Goal: Task Accomplishment & Management: Manage account settings

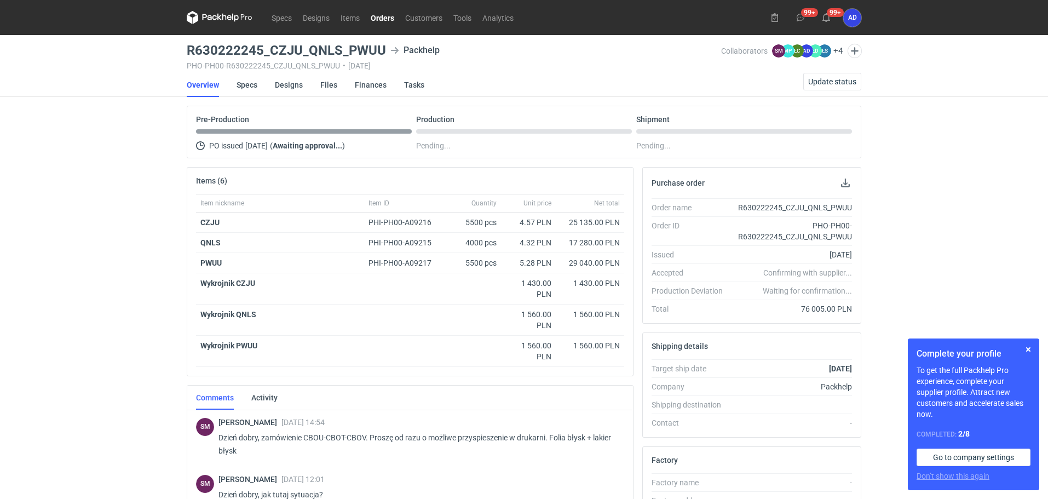
click at [384, 17] on link "Orders" at bounding box center [382, 17] width 34 height 13
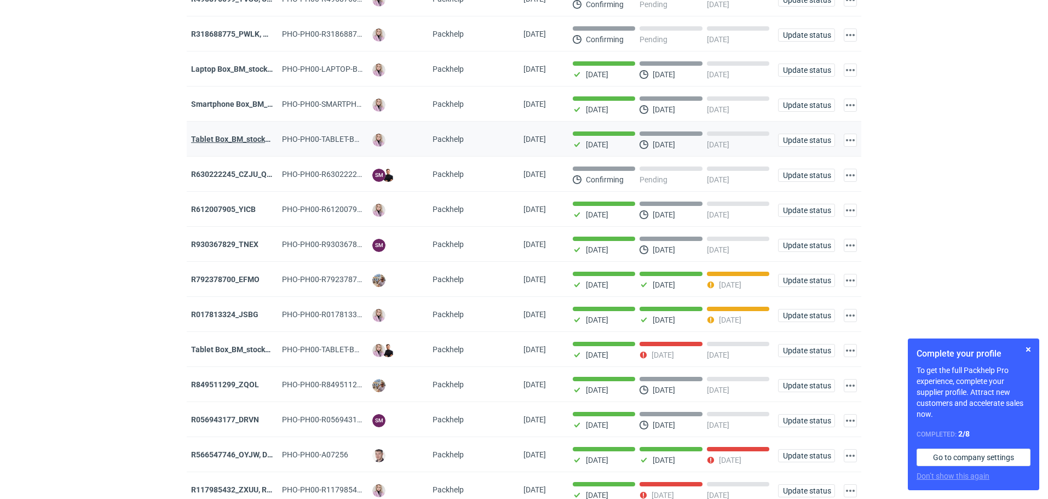
scroll to position [438, 0]
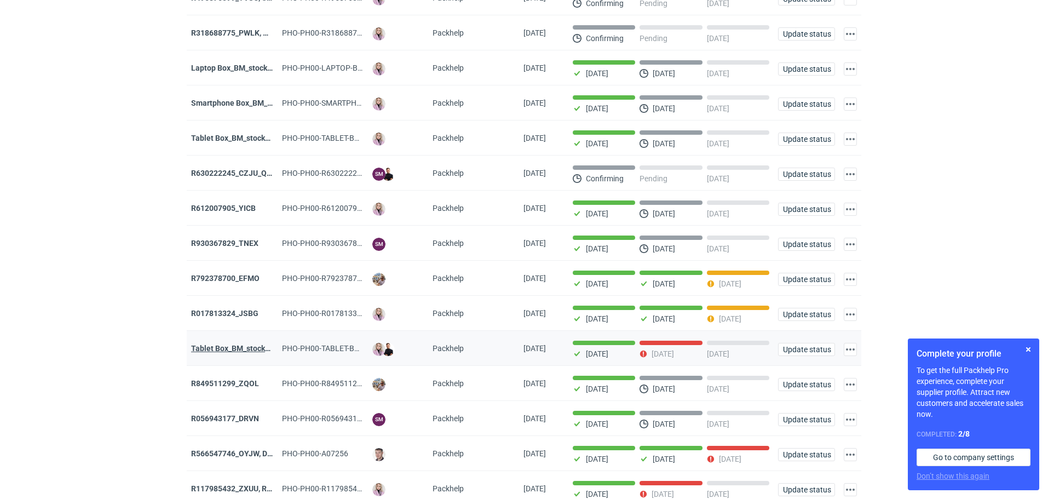
click at [225, 353] on strong "Tablet Box_BM_stock_TEST RUN" at bounding box center [247, 348] width 113 height 9
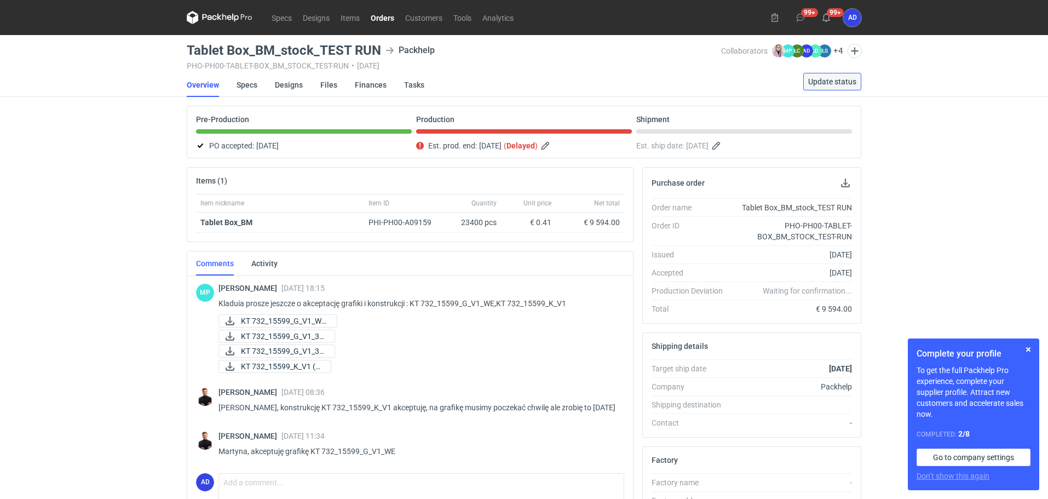
click at [818, 82] on span "Update status" at bounding box center [832, 82] width 48 height 8
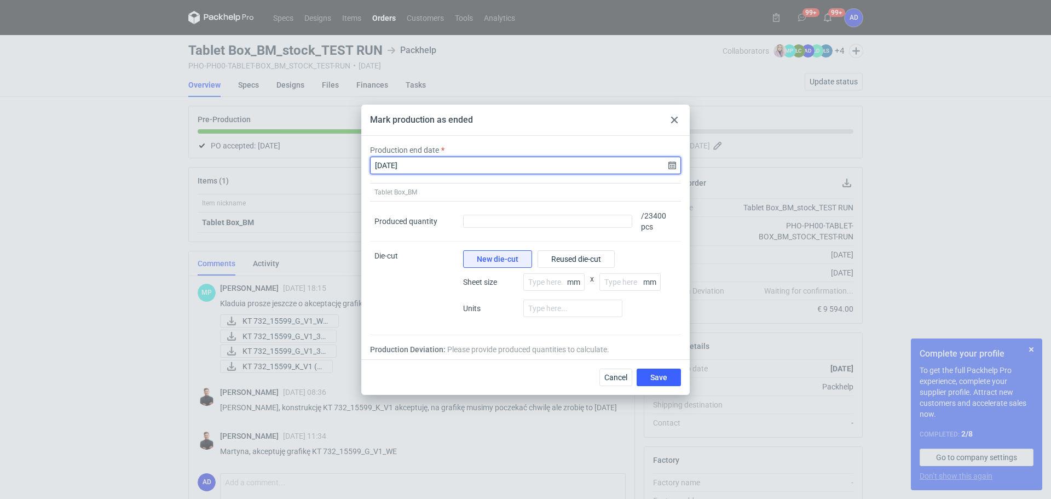
click at [532, 169] on input "[DATE]" at bounding box center [525, 166] width 311 height 18
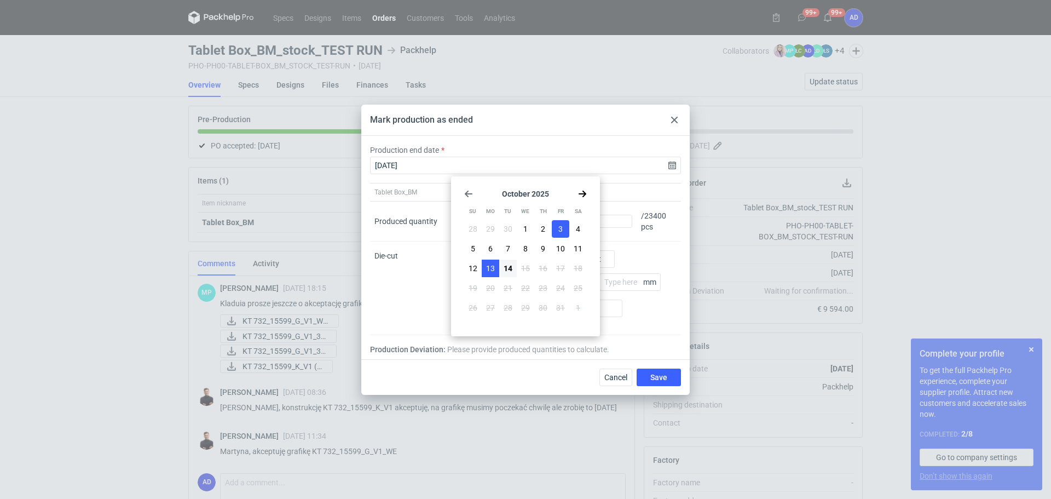
click at [489, 264] on span "13" at bounding box center [490, 268] width 9 height 11
type input "[DATE]"
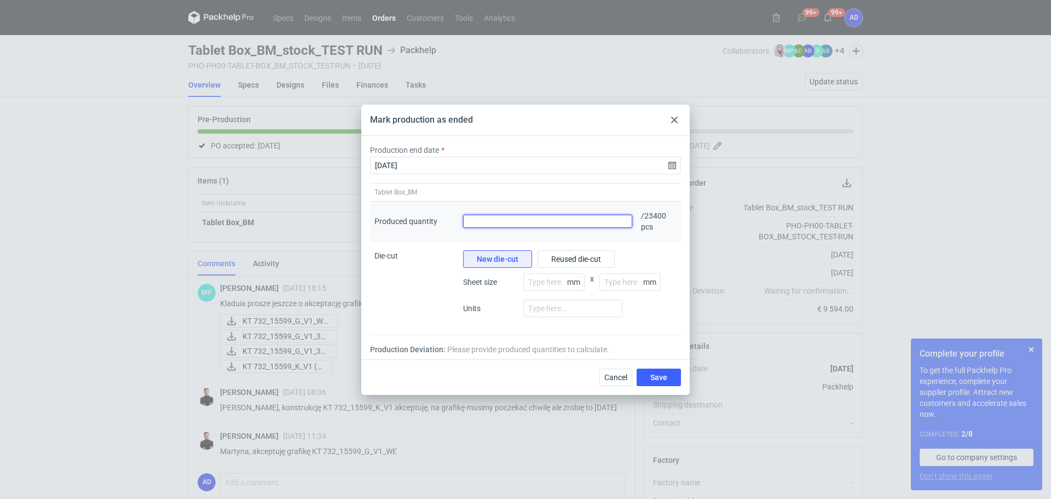
click at [566, 219] on input "Produced quantity" at bounding box center [547, 221] width 169 height 13
type input "23835"
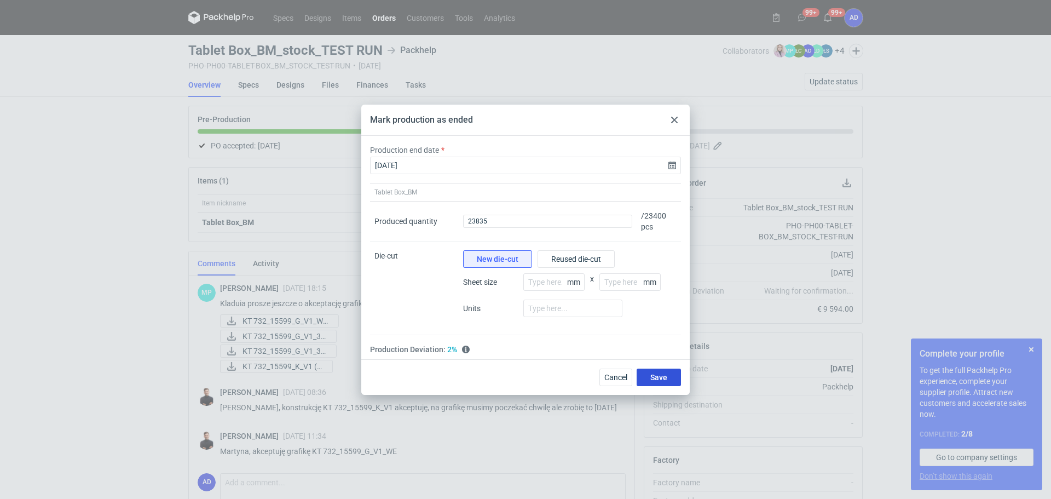
click at [662, 377] on span "Save" at bounding box center [659, 377] width 17 height 8
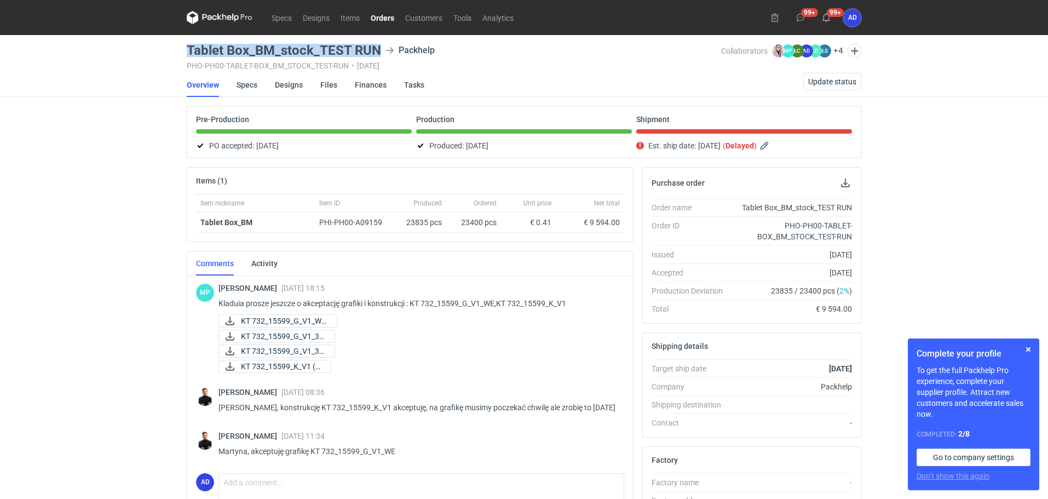
drag, startPoint x: 381, startPoint y: 50, endPoint x: 189, endPoint y: 52, distance: 192.2
click at [189, 52] on div "Tablet Box_BM_stock_TEST RUN Packhelp" at bounding box center [454, 50] width 534 height 13
copy h3 "Tablet Box_BM_stock_TEST RUN"
click at [384, 16] on link "Orders" at bounding box center [382, 17] width 34 height 13
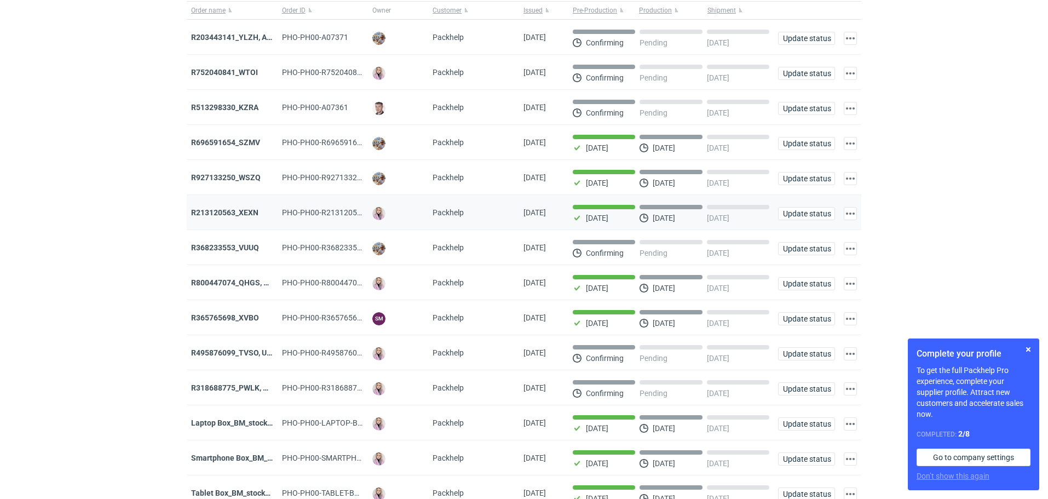
scroll to position [219, 0]
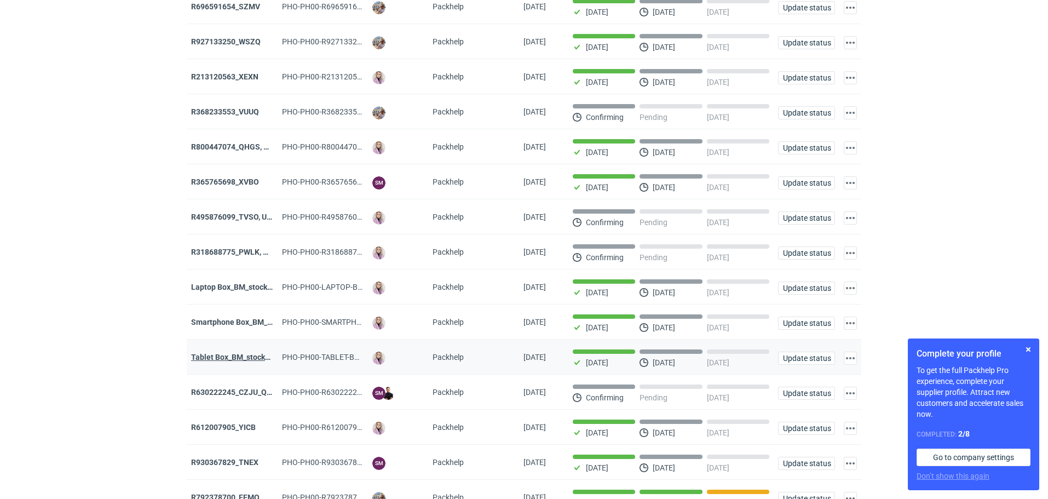
click at [232, 361] on strong "Tablet Box_BM_stock_01" at bounding box center [234, 357] width 86 height 9
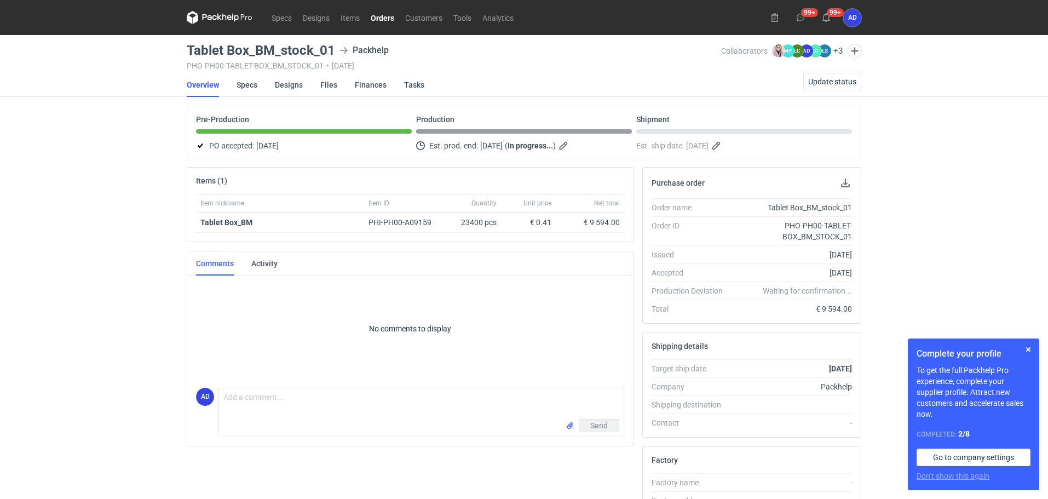
click at [387, 22] on link "Orders" at bounding box center [382, 17] width 34 height 13
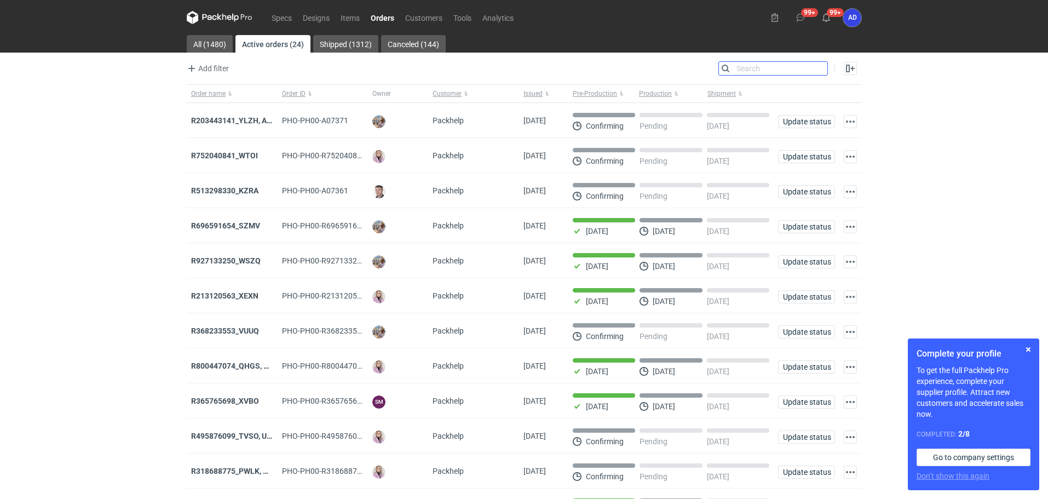
click at [821, 65] on input "Search" at bounding box center [773, 68] width 108 height 13
type input "tablet"
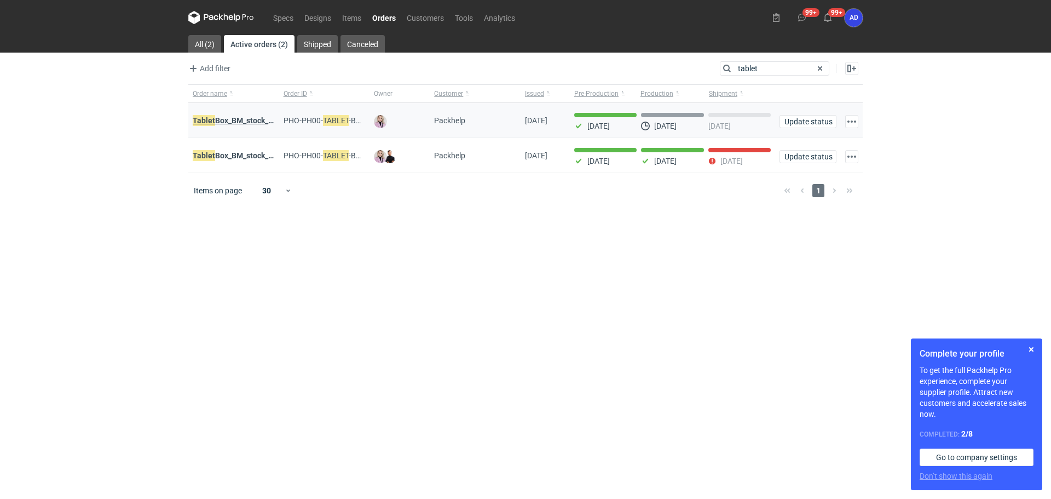
click at [257, 121] on strong "Tablet Box_BM_stock_01" at bounding box center [235, 120] width 84 height 12
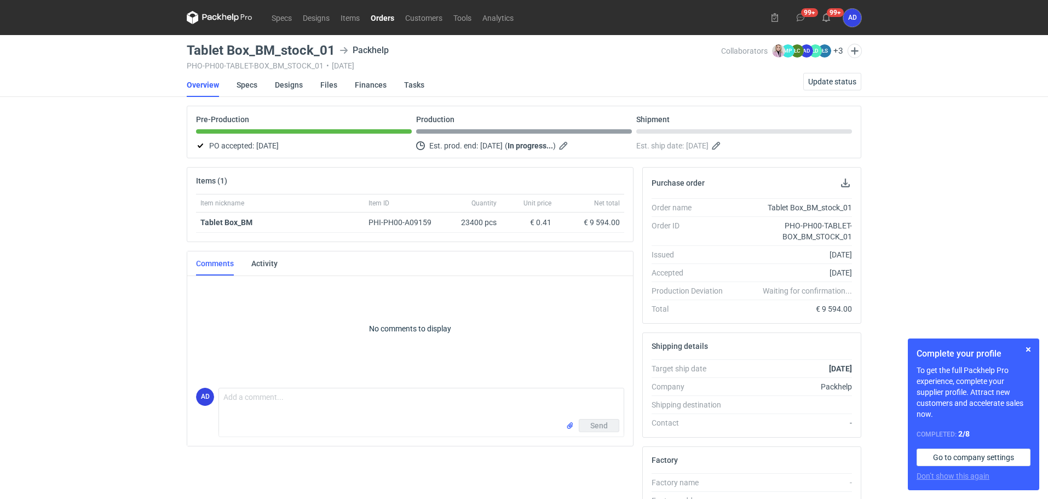
click at [387, 21] on link "Orders" at bounding box center [382, 17] width 34 height 13
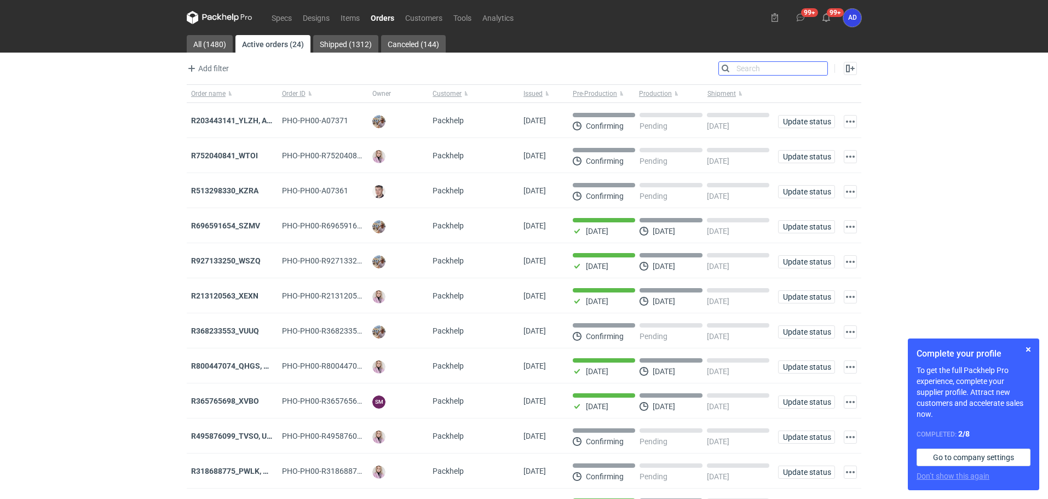
click at [818, 70] on input "Search" at bounding box center [773, 68] width 108 height 13
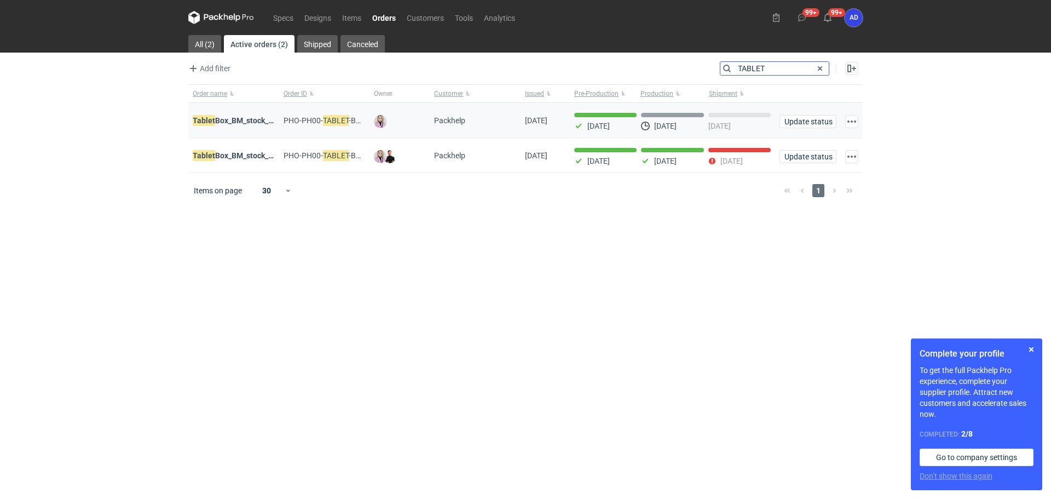
type input "TABLET"
click at [253, 128] on div "Tablet Box_BM_stock_01" at bounding box center [233, 120] width 91 height 35
click at [252, 123] on strong "Tablet Box_BM_stock_01" at bounding box center [235, 120] width 84 height 12
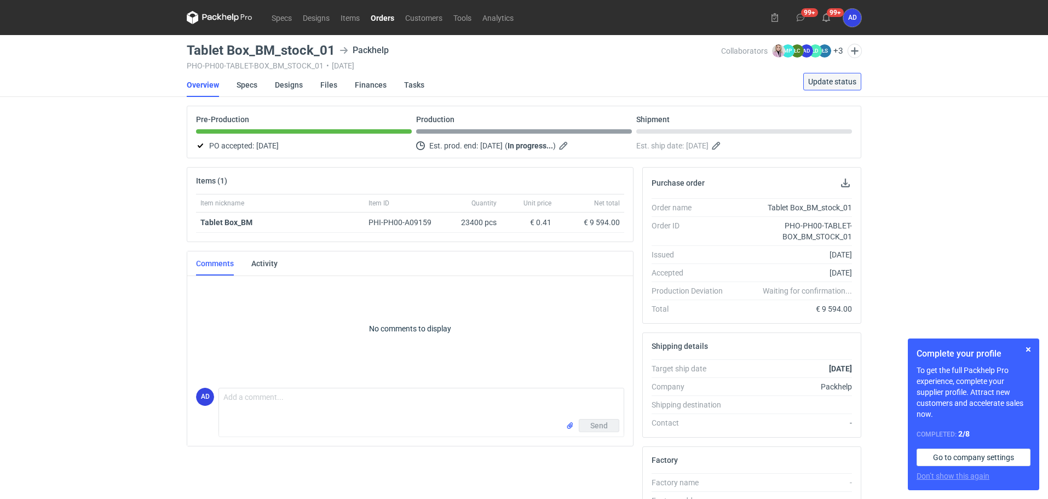
click at [816, 83] on span "Update status" at bounding box center [832, 82] width 48 height 8
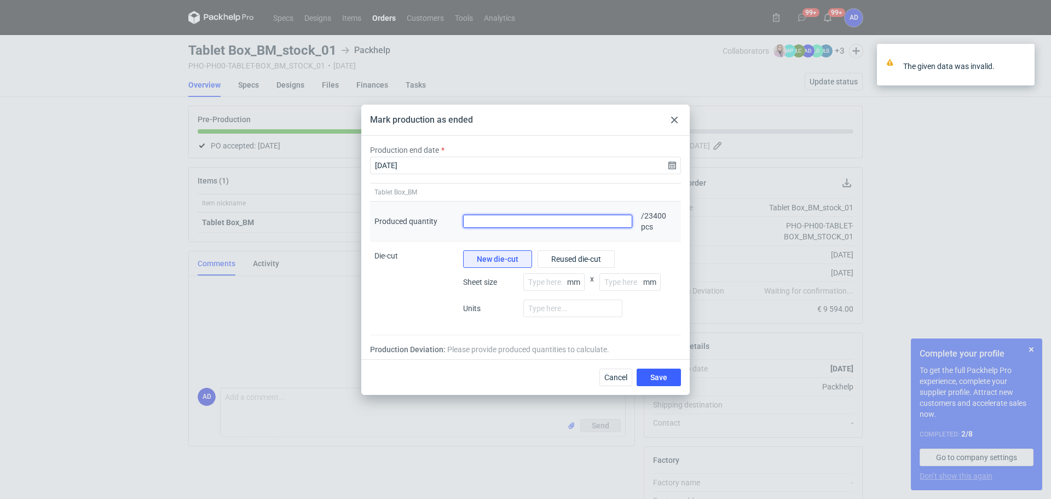
click at [596, 223] on input "Produced quantity" at bounding box center [547, 221] width 169 height 13
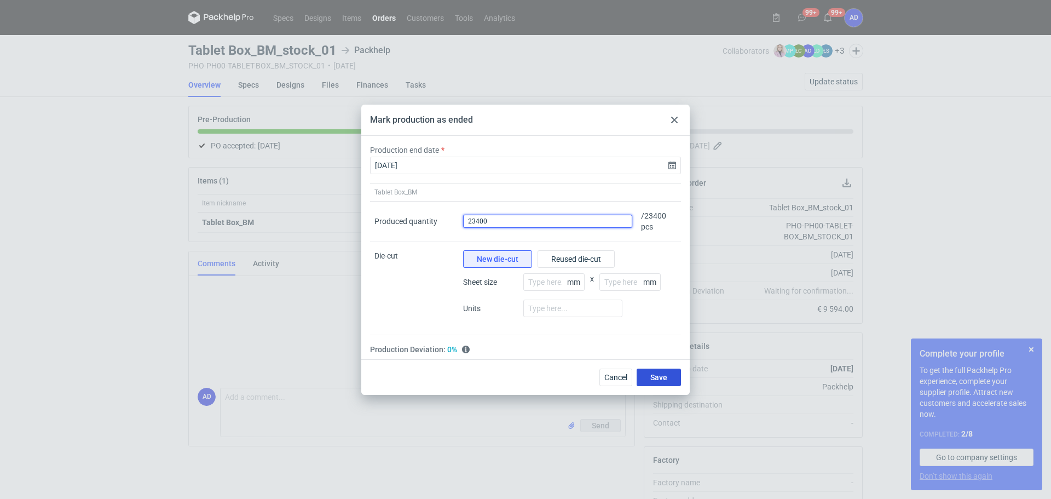
type input "23400"
click at [664, 374] on span "Save" at bounding box center [659, 377] width 17 height 8
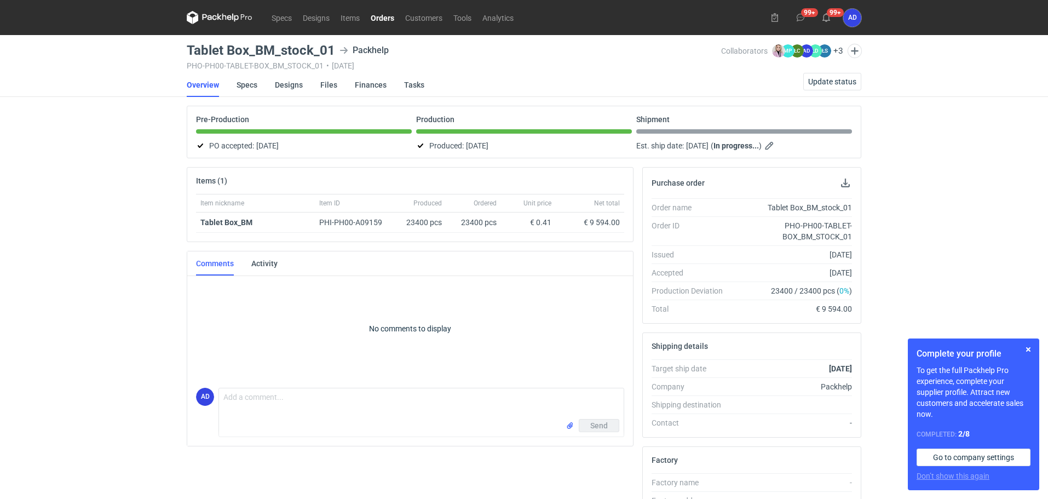
click at [380, 20] on link "Orders" at bounding box center [382, 17] width 34 height 13
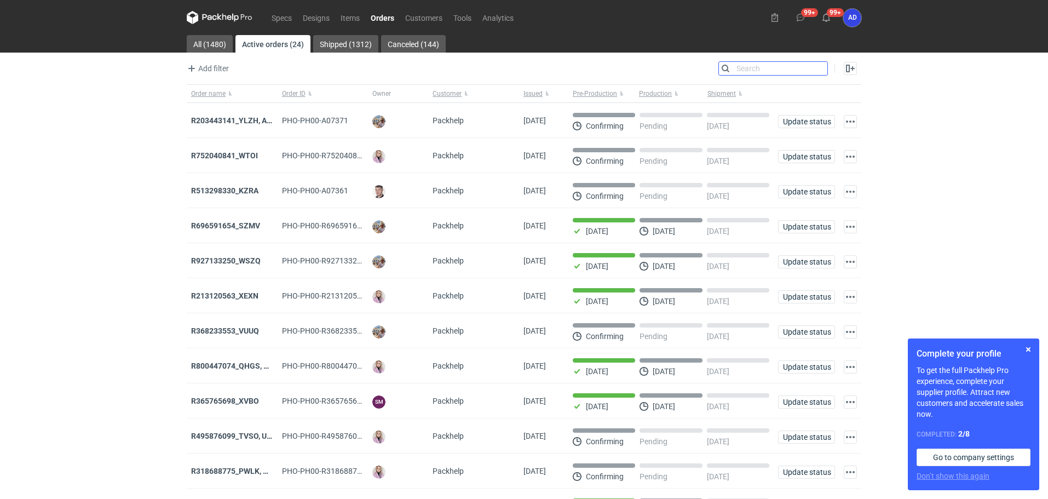
click at [821, 70] on input "Search" at bounding box center [773, 68] width 108 height 13
click at [768, 70] on input "Search" at bounding box center [773, 68] width 108 height 13
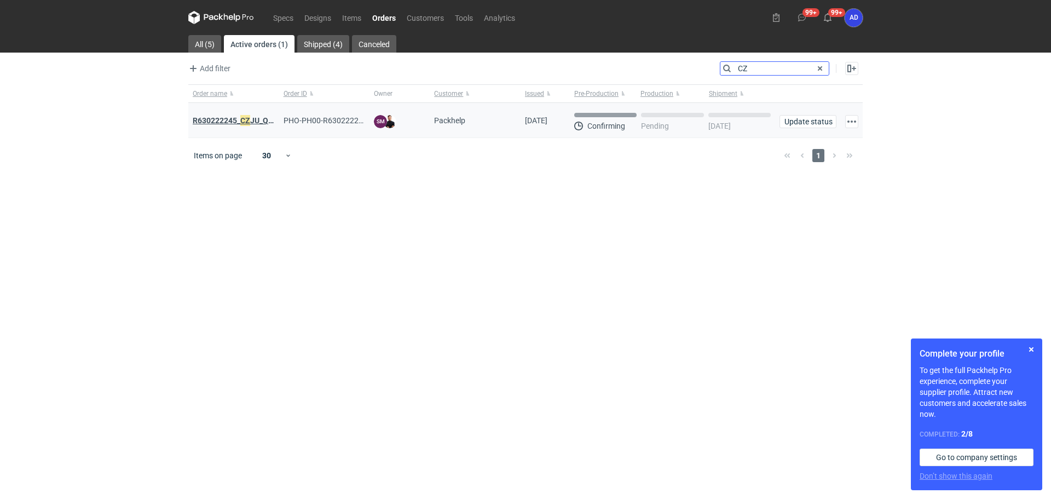
type input "CZ"
click at [239, 123] on strong "R630222245_ CZ JU_QNLS_PWUU" at bounding box center [250, 120] width 115 height 12
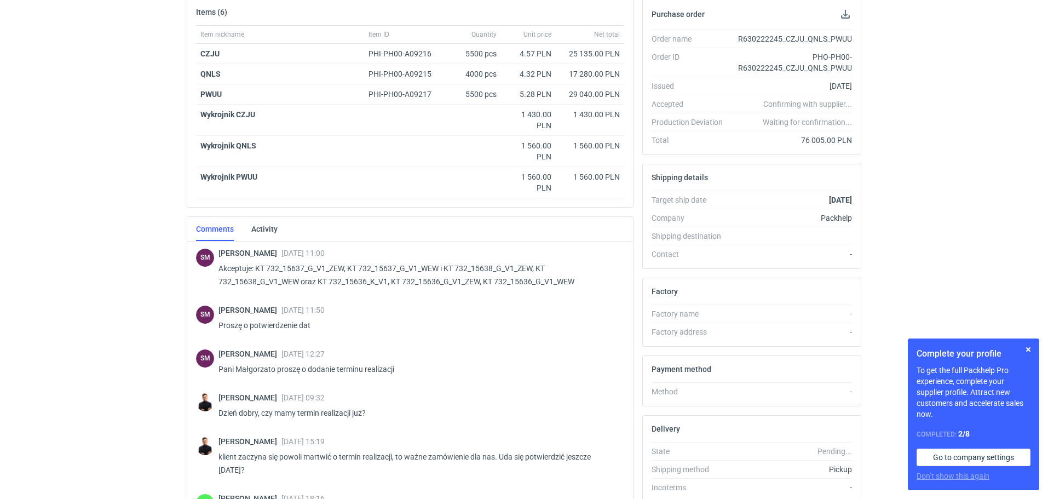
scroll to position [865, 0]
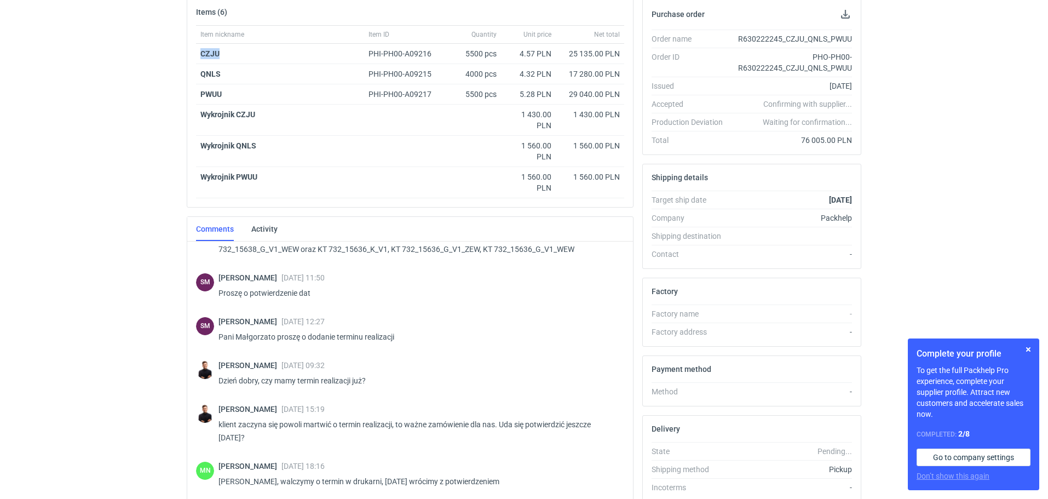
drag, startPoint x: 227, startPoint y: 48, endPoint x: 194, endPoint y: 50, distance: 33.5
click at [194, 50] on div "Item nickname Item ID Quantity Unit price Net total CZJU PHI-PH00-A09216 5500 p…" at bounding box center [410, 116] width 446 height 182
copy strong "CZJU"
